Goal: Task Accomplishment & Management: Manage account settings

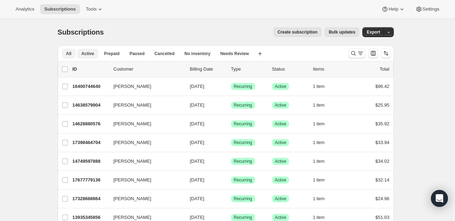
click at [89, 54] on span "Active" at bounding box center [87, 54] width 13 height 6
click at [355, 54] on icon "Search and filter results" at bounding box center [353, 53] width 5 height 5
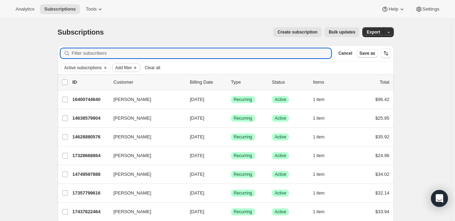
click at [132, 69] on span "Add filter" at bounding box center [123, 68] width 17 height 6
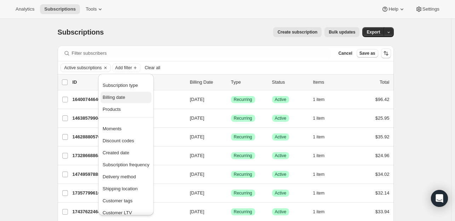
click at [116, 96] on span "Billing date" at bounding box center [114, 97] width 23 height 5
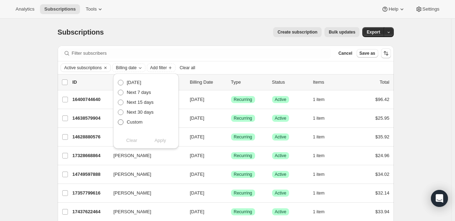
click at [119, 119] on label "Custom" at bounding box center [129, 122] width 25 height 10
click at [118, 119] on input "Custom" at bounding box center [118, 119] width 0 height 0
radio input "true"
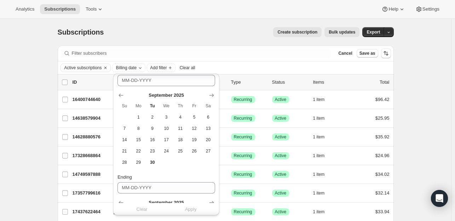
scroll to position [106, 0]
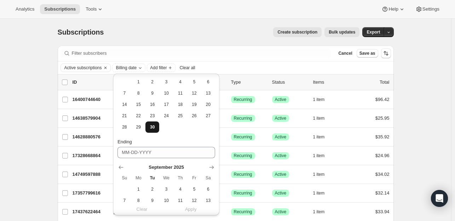
click at [151, 128] on span "30" at bounding box center [152, 127] width 8 height 6
type input "[DATE]"
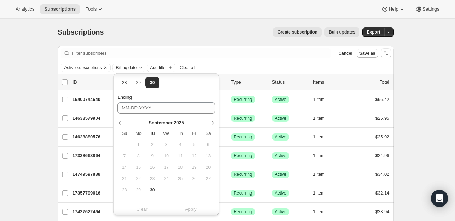
scroll to position [158, 0]
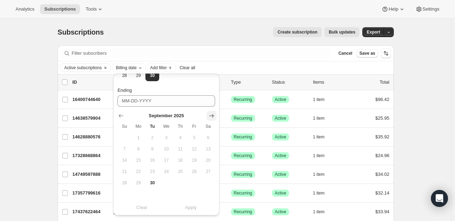
click at [209, 113] on icon "Show next month, October 2025" at bounding box center [211, 115] width 7 height 7
click at [180, 138] on span "2" at bounding box center [180, 138] width 8 height 6
type input "[DATE]"
click at [194, 207] on span "Apply" at bounding box center [191, 207] width 12 height 7
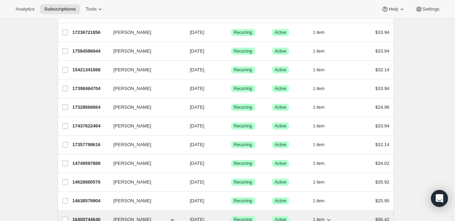
scroll to position [707, 0]
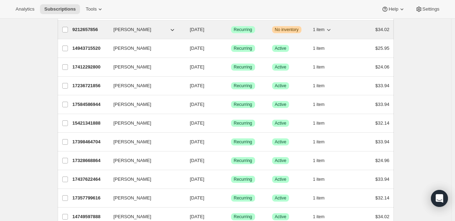
click at [125, 27] on span "[PERSON_NAME]" at bounding box center [132, 29] width 38 height 7
click at [92, 27] on p "9212657856" at bounding box center [89, 29] width 35 height 7
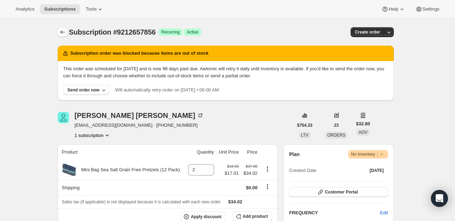
click at [60, 30] on button "Subscriptions" at bounding box center [63, 32] width 10 height 10
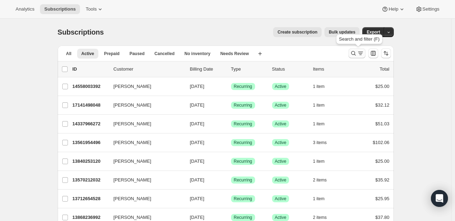
click at [352, 51] on icon "Search and filter results" at bounding box center [353, 53] width 7 height 7
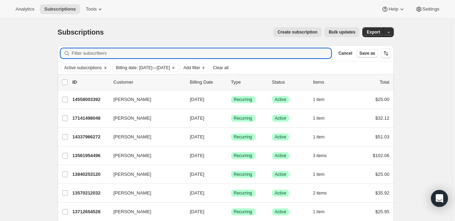
click at [278, 82] on p "Status" at bounding box center [289, 82] width 35 height 7
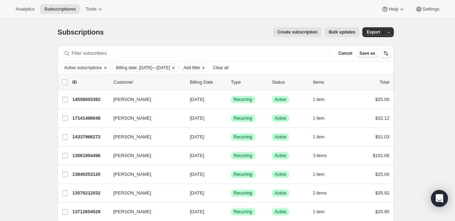
click at [278, 82] on p "Status" at bounding box center [289, 82] width 35 height 7
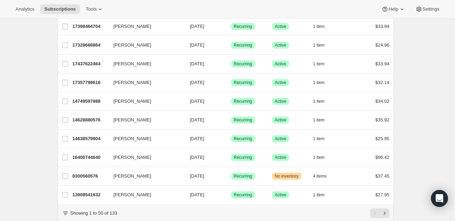
scroll to position [847, 0]
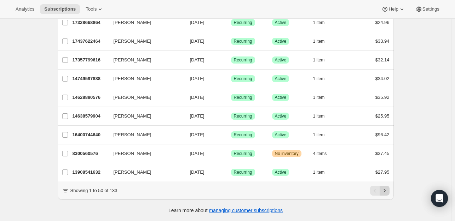
click at [387, 188] on icon "Next" at bounding box center [384, 190] width 7 height 7
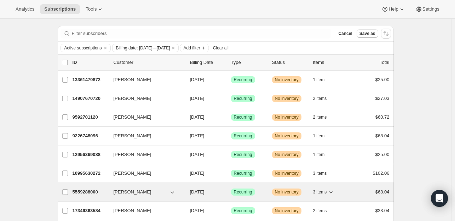
scroll to position [0, 0]
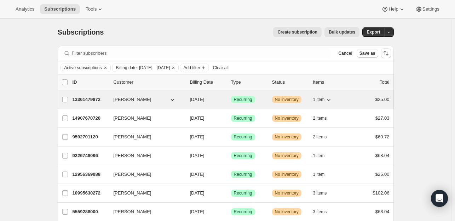
click at [83, 96] on p "13361479872" at bounding box center [89, 99] width 35 height 7
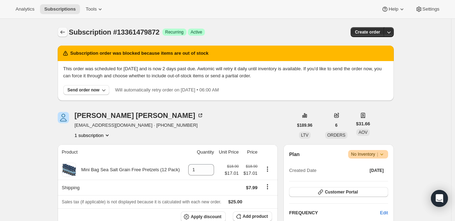
click at [63, 32] on icon "Subscriptions" at bounding box center [62, 32] width 5 height 4
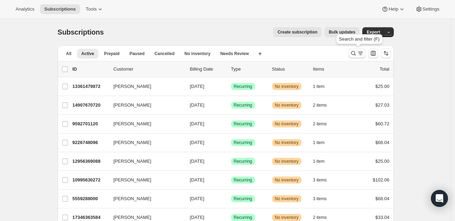
click at [363, 55] on icon "Search and filter results" at bounding box center [360, 53] width 7 height 7
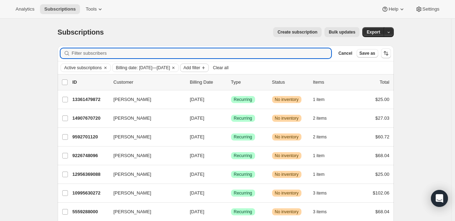
click at [200, 67] on span "Add filter" at bounding box center [191, 68] width 17 height 6
click at [82, 54] on input "Filter subscribers" at bounding box center [201, 53] width 259 height 10
click at [225, 30] on div "Create subscription Bulk updates" at bounding box center [235, 32] width 247 height 10
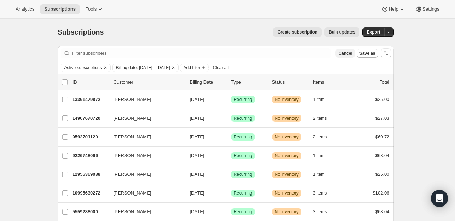
click at [351, 53] on span "Cancel" at bounding box center [345, 54] width 14 height 6
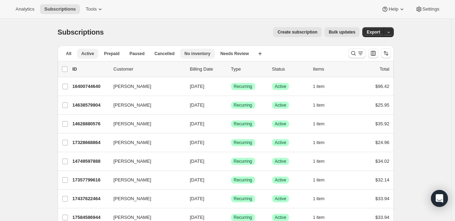
click at [188, 54] on span "No inventory" at bounding box center [197, 54] width 26 height 6
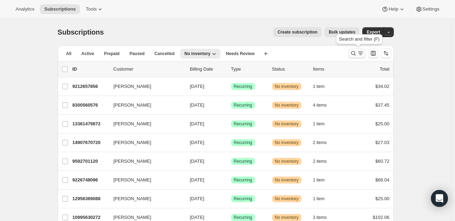
click at [356, 54] on icon "Search and filter results" at bounding box center [353, 53] width 7 height 7
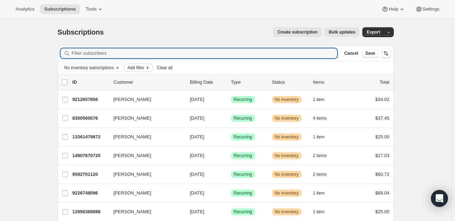
click at [144, 68] on span "Add filter" at bounding box center [135, 68] width 17 height 6
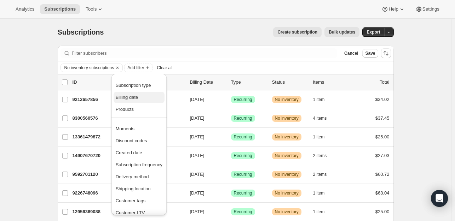
click at [136, 99] on span "Billing date" at bounding box center [127, 97] width 23 height 5
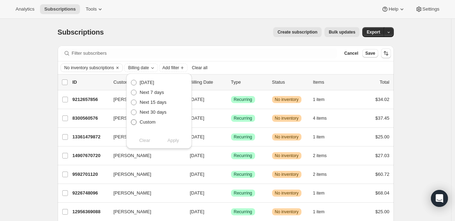
click at [148, 122] on span "Custom" at bounding box center [148, 121] width 16 height 5
click at [131, 120] on input "Custom" at bounding box center [131, 119] width 0 height 0
radio input "true"
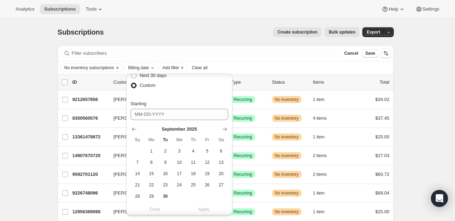
scroll to position [106, 0]
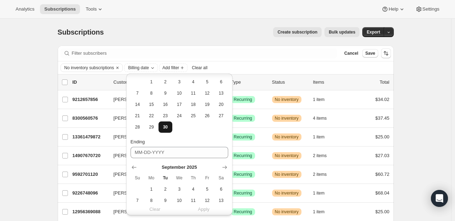
click at [164, 125] on span "30" at bounding box center [165, 127] width 8 height 6
type input "[DATE]"
click at [224, 166] on icon "Show next month, October 2025" at bounding box center [224, 167] width 7 height 7
click at [209, 192] on span "3" at bounding box center [207, 190] width 8 height 6
type input "[DATE]"
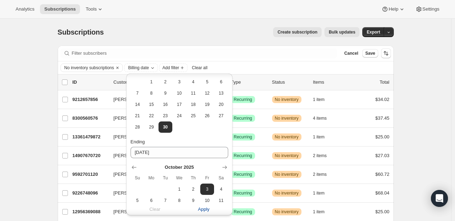
click at [205, 209] on span "Apply" at bounding box center [204, 209] width 12 height 7
click at [285, 66] on div "No inventory subscriptions Billing date: [DATE]—[DATE] Add filter Clear all" at bounding box center [225, 68] width 330 height 8
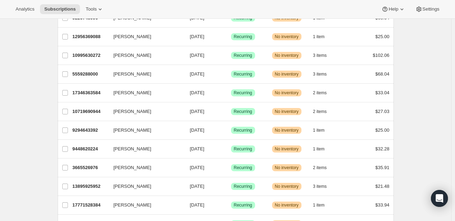
scroll to position [0, 0]
